Goal: Navigation & Orientation: Find specific page/section

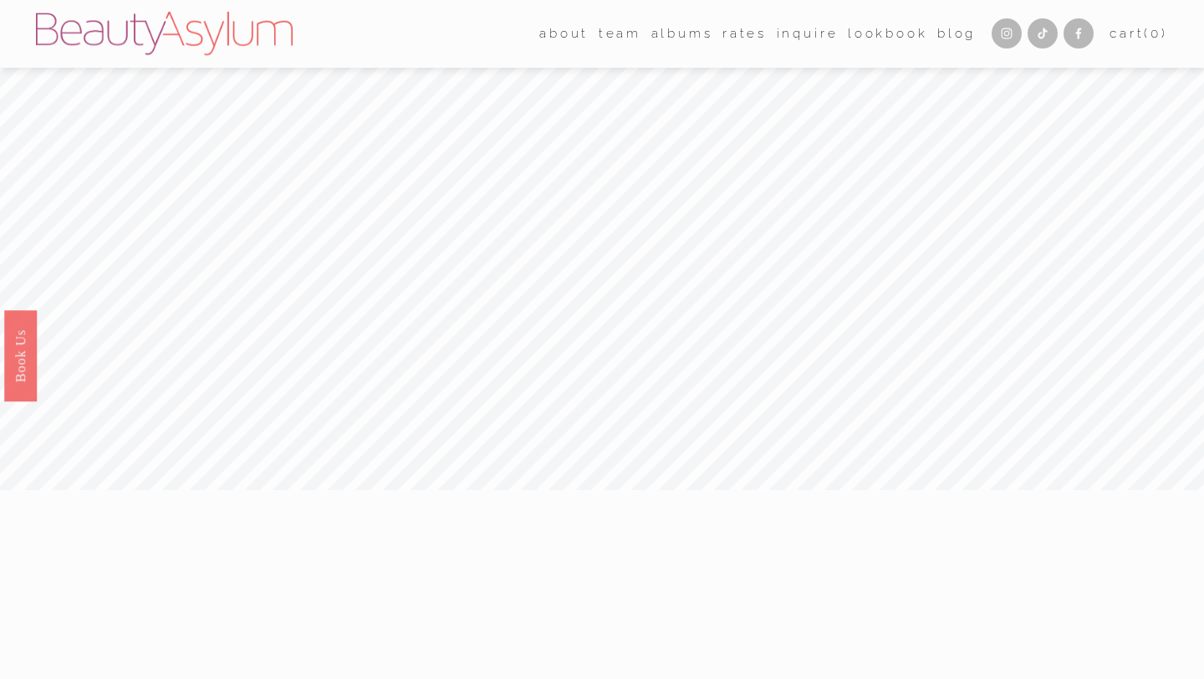
click at [875, 39] on link "Lookbook" at bounding box center [888, 34] width 80 height 26
click at [862, 34] on link "Lookbook" at bounding box center [888, 34] width 80 height 26
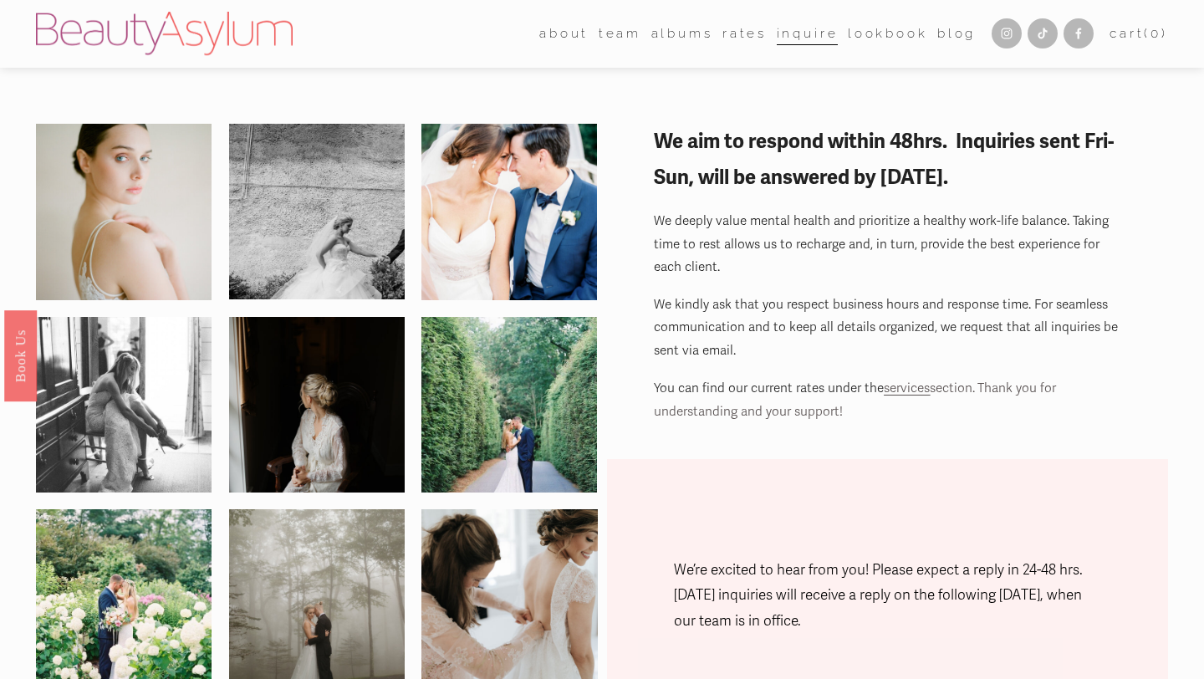
select select "Atlanta, GA"
